Goal: Go to known website: Access a specific website the user already knows

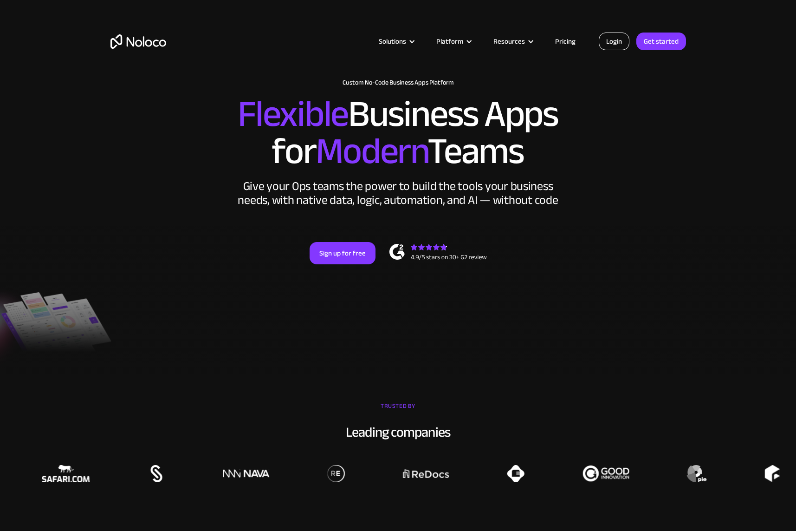
click at [620, 41] on link "Login" at bounding box center [614, 42] width 31 height 18
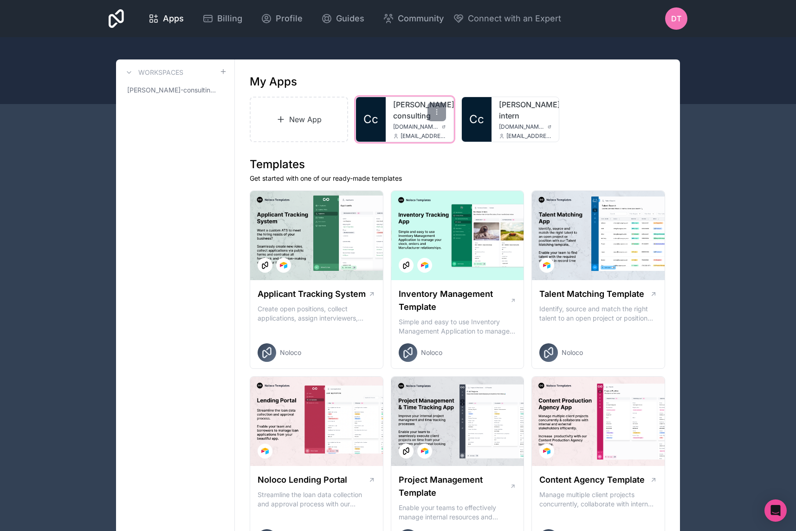
click at [406, 122] on div "[PERSON_NAME]-consulting [DOMAIN_NAME][PERSON_NAME] [EMAIL_ADDRESS][PERSON_NAME…" at bounding box center [420, 119] width 68 height 45
click at [431, 113] on div at bounding box center [437, 112] width 19 height 19
click at [401, 114] on link "[PERSON_NAME]-consulting" at bounding box center [419, 110] width 53 height 22
